Goal: Information Seeking & Learning: Check status

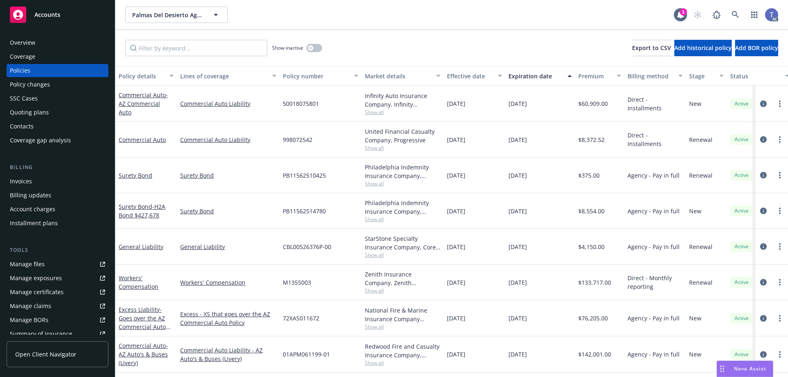
scroll to position [1, 0]
click at [314, 352] on span "01APM061199-01" at bounding box center [306, 354] width 47 height 9
copy span "01APM061199-01"
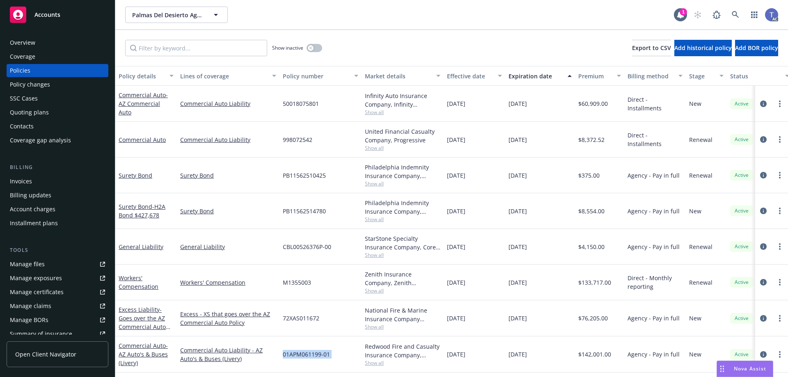
drag, startPoint x: 43, startPoint y: 83, endPoint x: 55, endPoint y: 83, distance: 11.5
click at [43, 83] on div "Policy changes" at bounding box center [30, 84] width 40 height 13
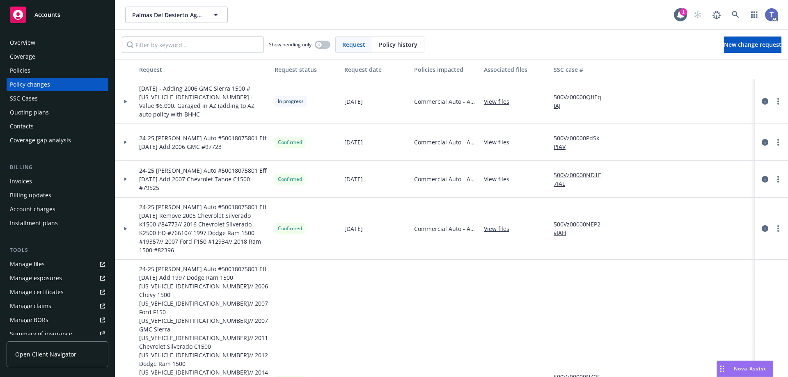
drag, startPoint x: 258, startPoint y: 95, endPoint x: 262, endPoint y: 95, distance: 4.1
click at [258, 95] on span "[DATE] - Adding 2006 GMC Sierra 1500 #[US_VEHICLE_IDENTIFICATION_NUMBER] - Valu…" at bounding box center [203, 101] width 129 height 34
click at [494, 97] on link "View files" at bounding box center [500, 101] width 32 height 9
click at [775, 97] on link "more" at bounding box center [778, 101] width 10 height 10
click at [762, 98] on icon "circleInformation" at bounding box center [765, 101] width 7 height 7
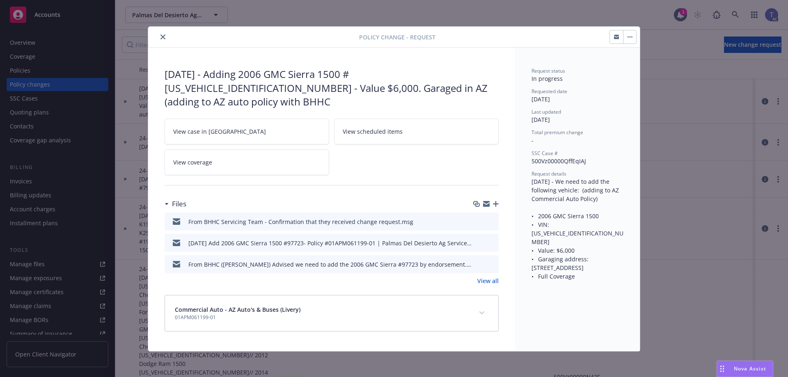
click at [243, 122] on link "View case in [GEOGRAPHIC_DATA]" at bounding box center [247, 132] width 165 height 26
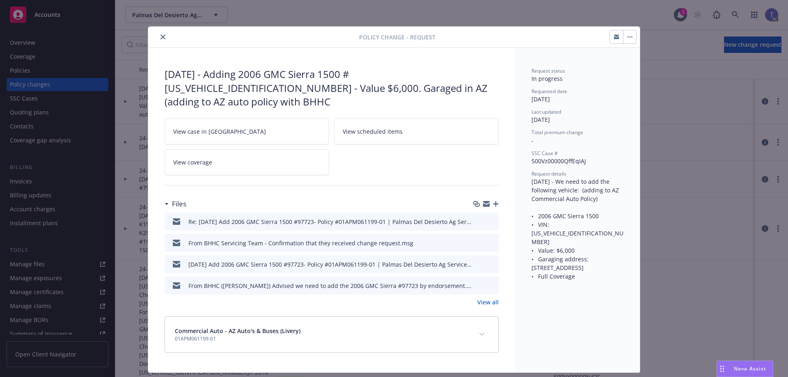
drag, startPoint x: 162, startPoint y: 38, endPoint x: 170, endPoint y: 33, distance: 9.0
click at [162, 37] on icon "close" at bounding box center [162, 36] width 5 height 5
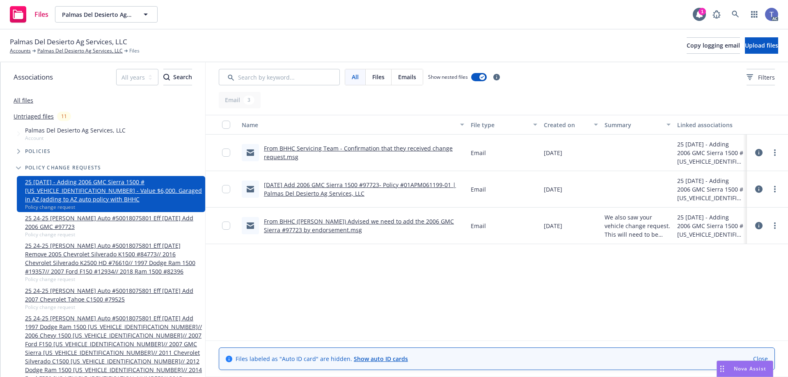
click at [310, 147] on link "From BHHC Servicing Team - Confirmation that they received change request.msg" at bounding box center [358, 152] width 189 height 16
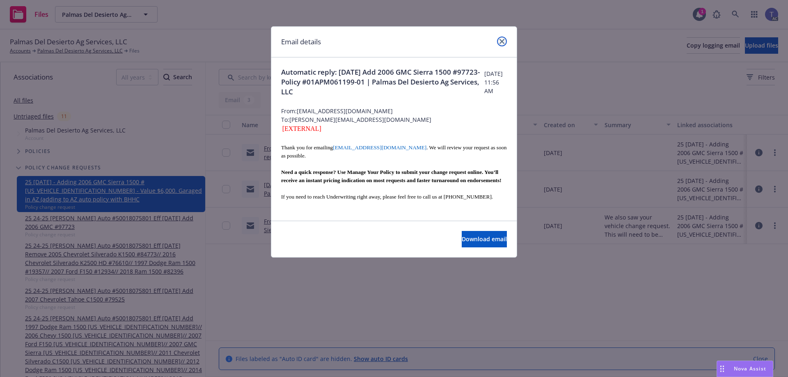
click at [502, 41] on icon "close" at bounding box center [502, 41] width 5 height 5
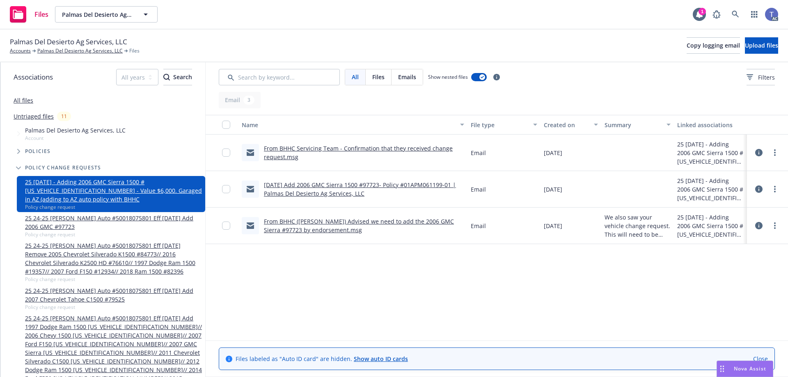
click at [385, 183] on link "[DATE] Add 2006 GMC Sierra 1500 #97723- Policy #01APM061199-01 | Palmas Del Des…" at bounding box center [360, 189] width 192 height 16
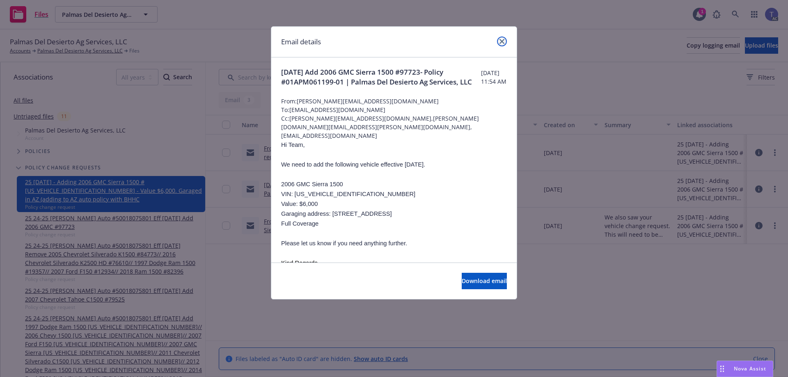
click at [499, 40] on link "close" at bounding box center [502, 42] width 10 height 10
